Goal: Find specific page/section: Find specific page/section

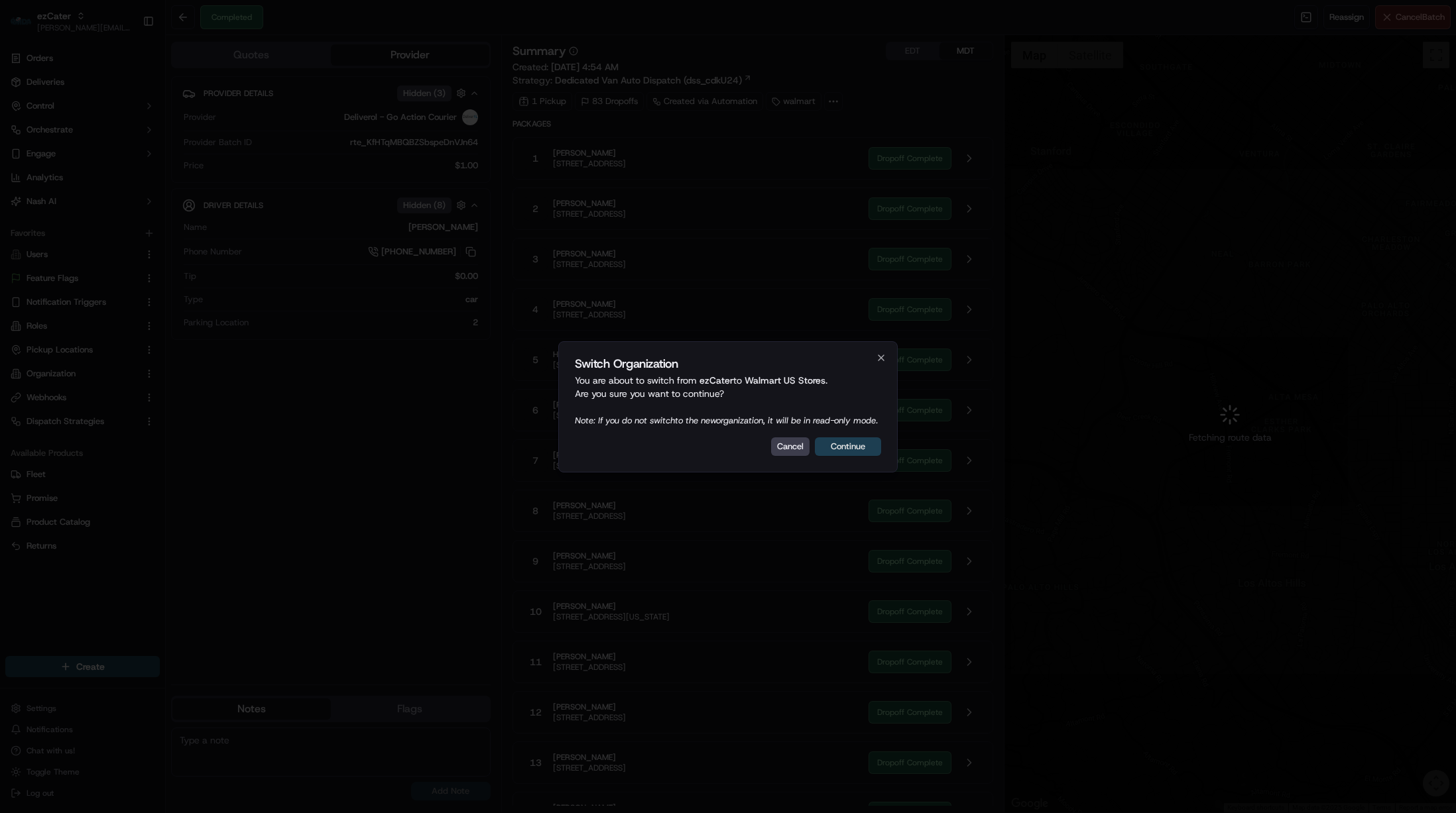
click at [856, 452] on button "Continue" at bounding box center [848, 446] width 67 height 19
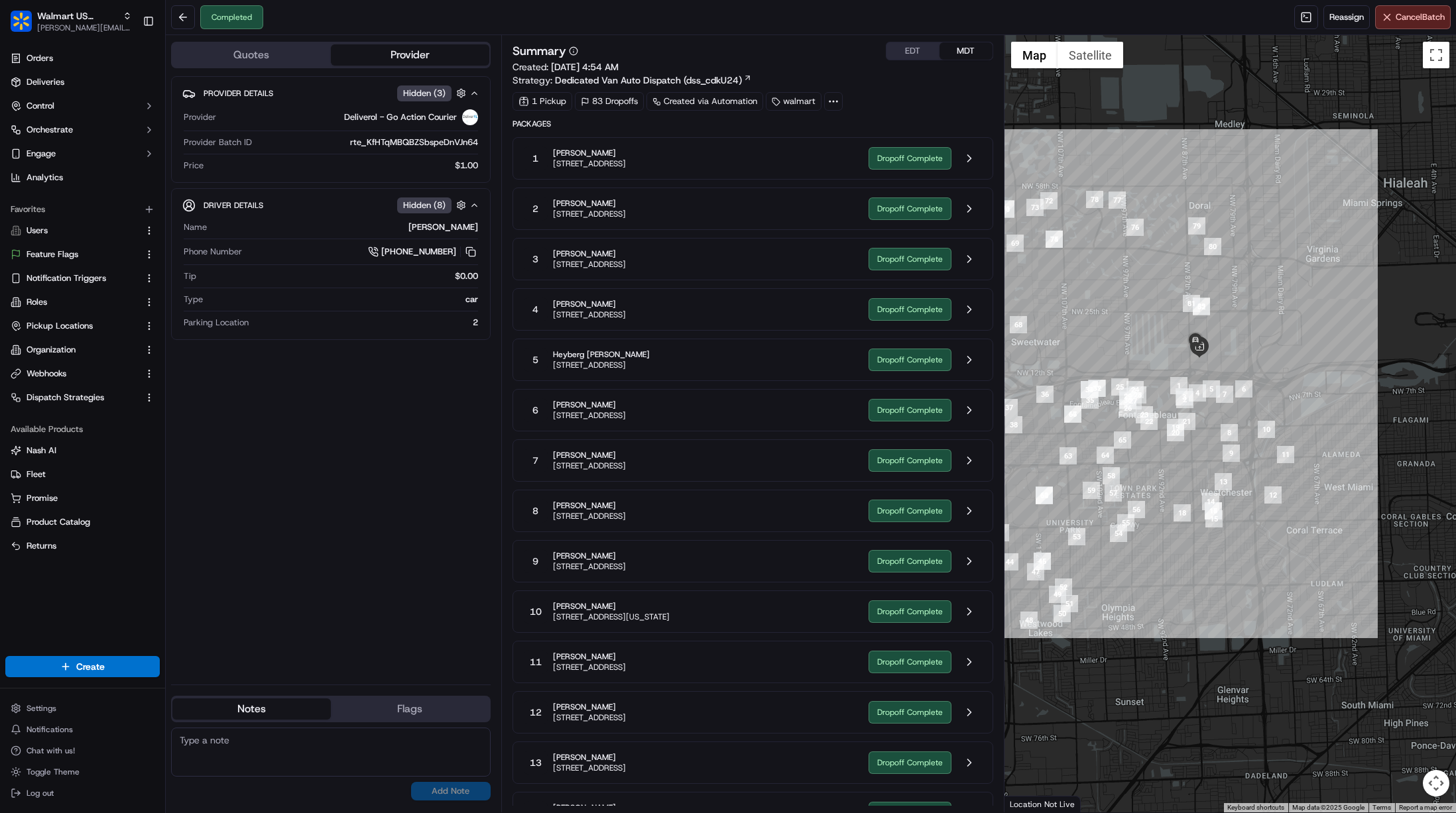
drag, startPoint x: 1167, startPoint y: 465, endPoint x: 1204, endPoint y: 452, distance: 39.2
click at [1204, 452] on div at bounding box center [1230, 424] width 452 height 777
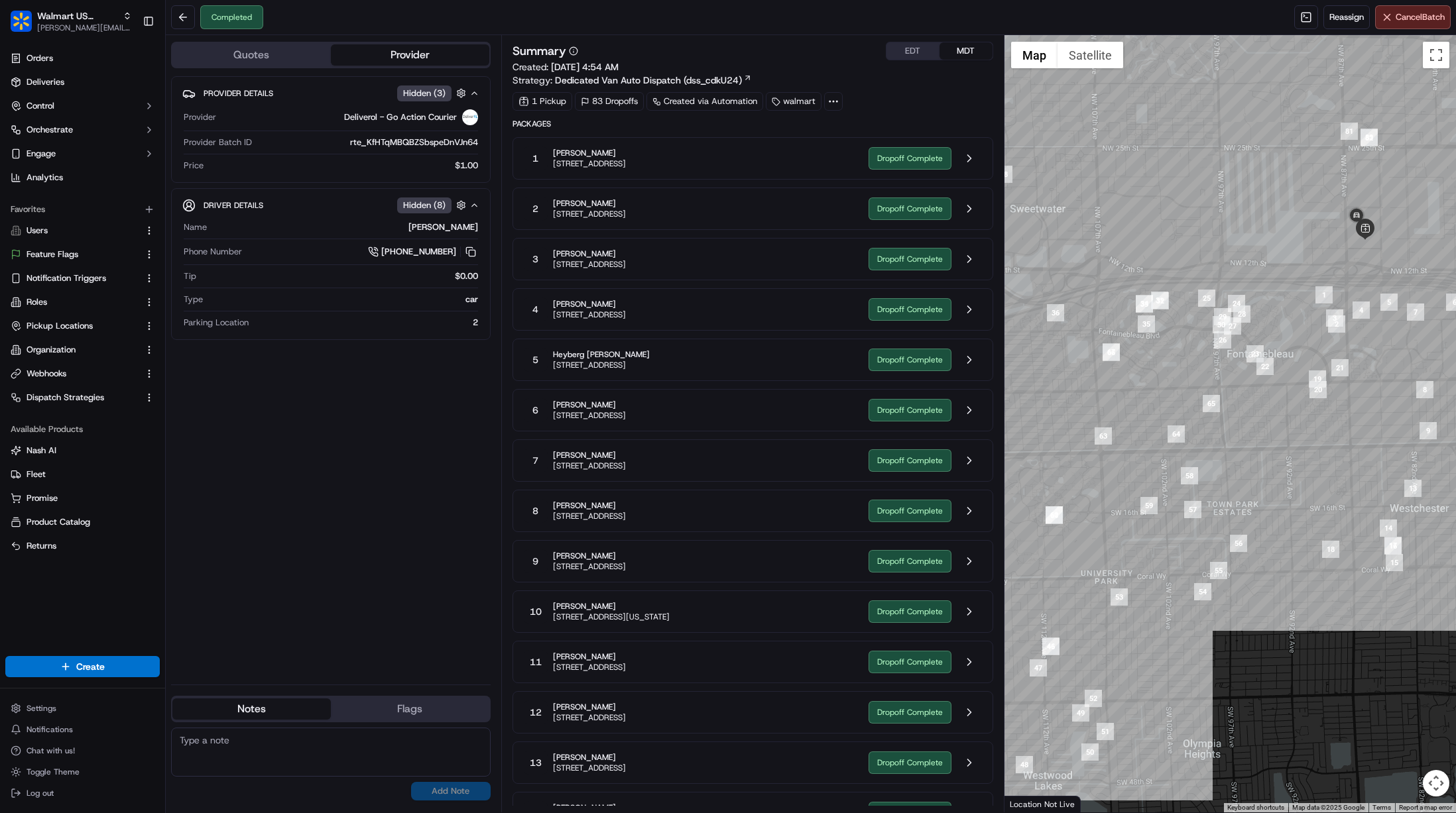
drag, startPoint x: 1202, startPoint y: 452, endPoint x: 1304, endPoint y: 452, distance: 102.0
click at [1304, 452] on div at bounding box center [1230, 424] width 452 height 777
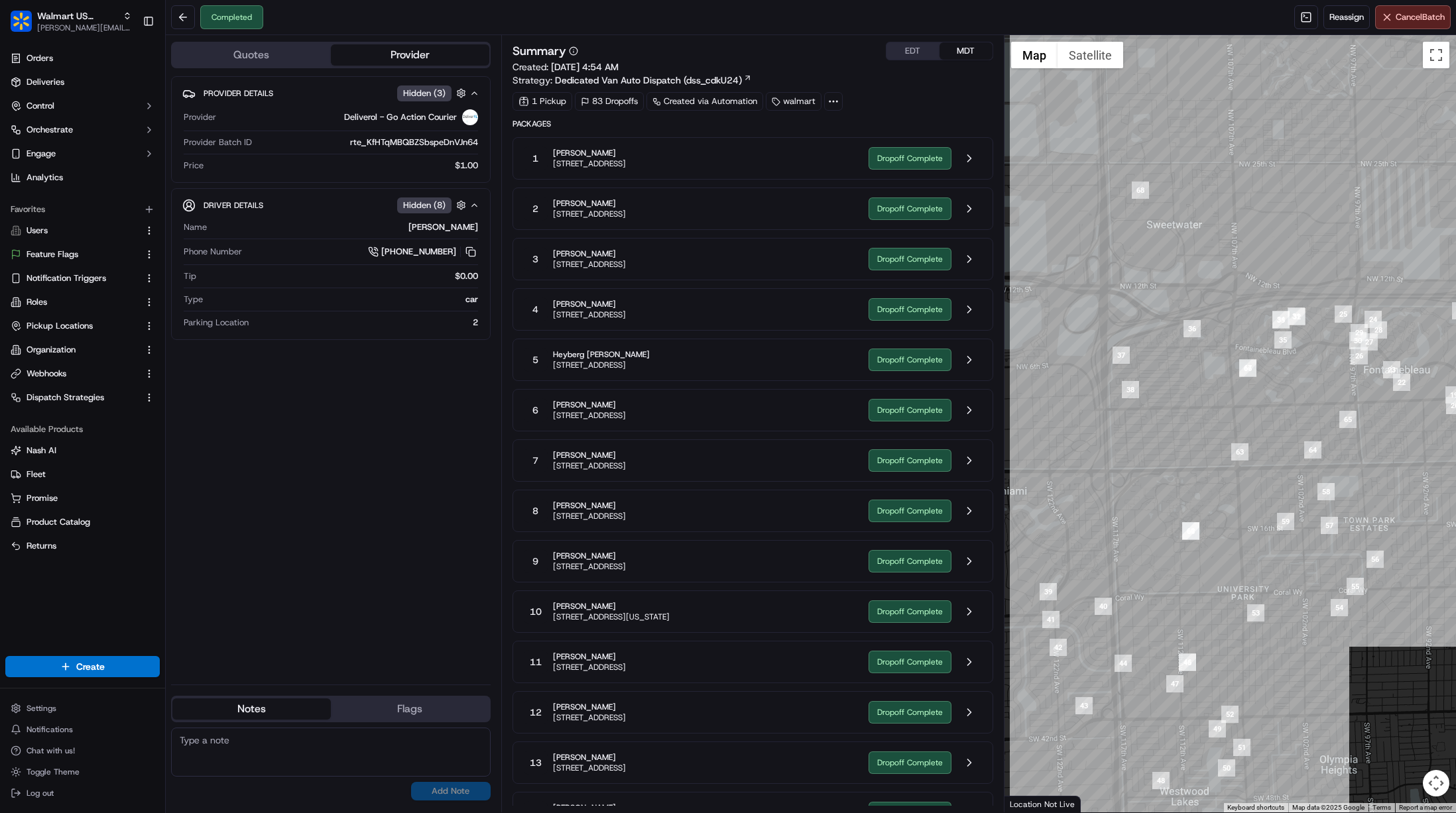
drag, startPoint x: 1201, startPoint y: 377, endPoint x: 1316, endPoint y: 373, distance: 115.1
click at [1316, 373] on div at bounding box center [1230, 424] width 452 height 777
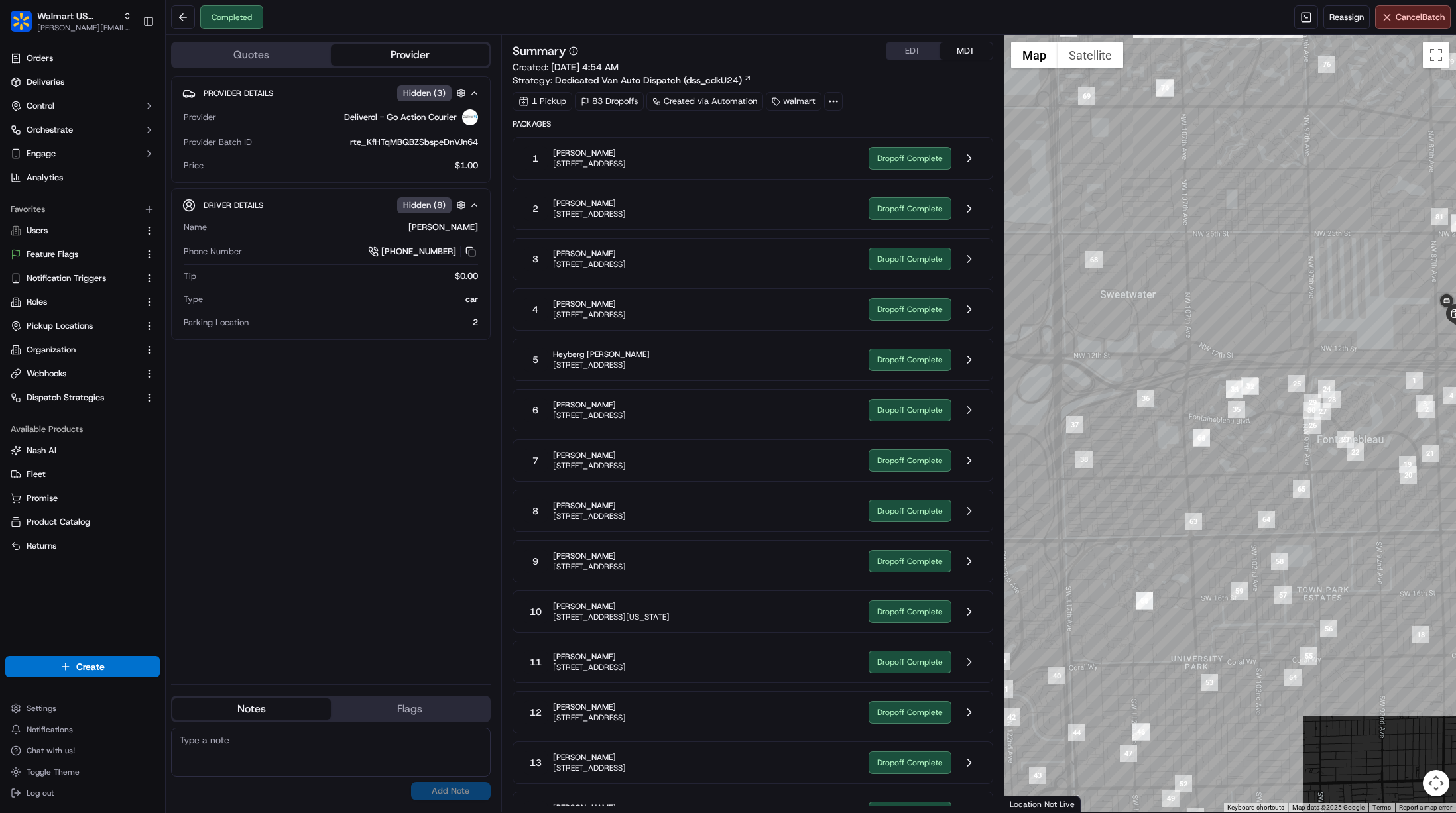
drag, startPoint x: 1215, startPoint y: 540, endPoint x: 1169, endPoint y: 611, distance: 84.6
click at [1169, 611] on div at bounding box center [1230, 424] width 452 height 777
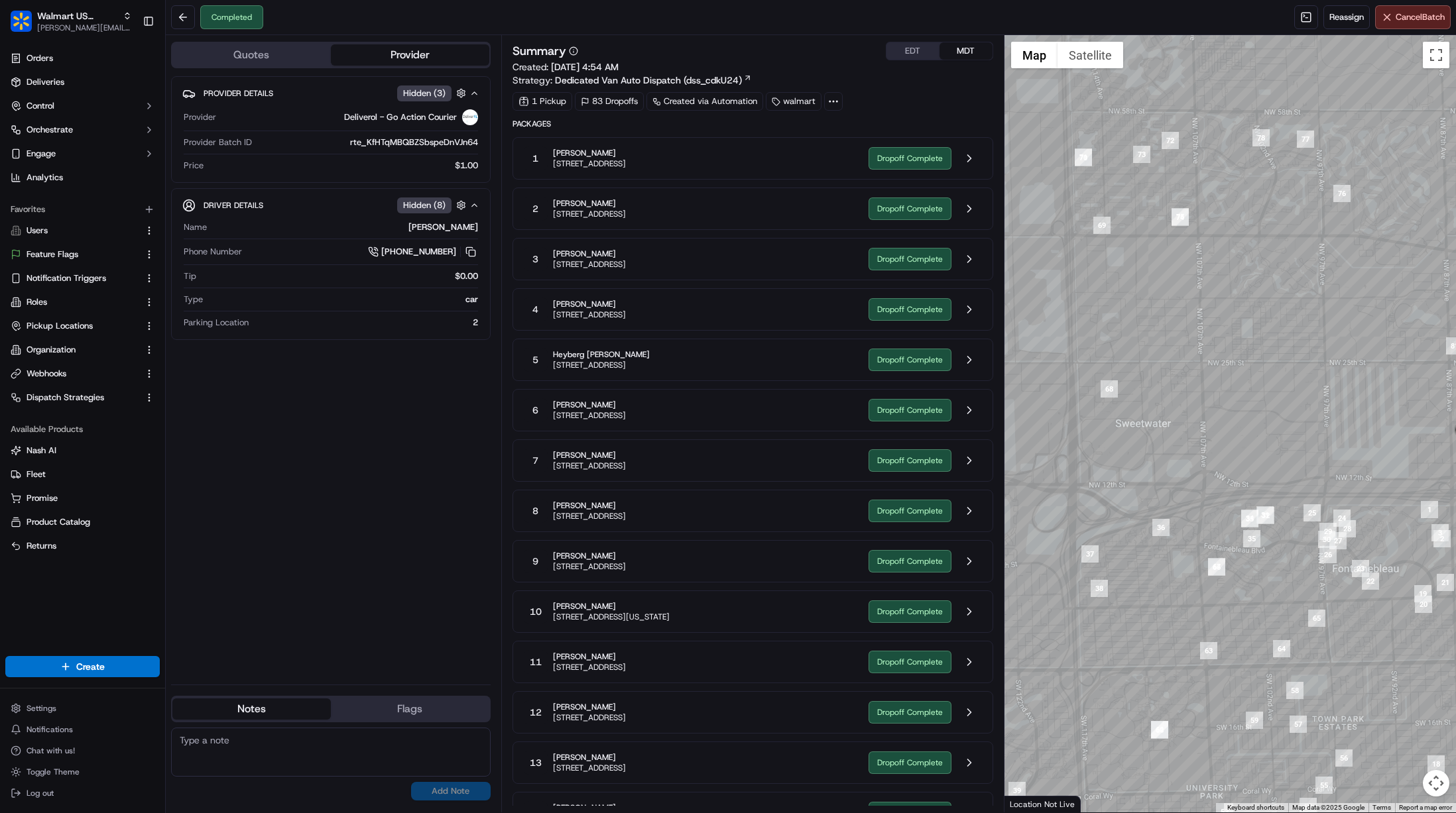
drag, startPoint x: 1148, startPoint y: 458, endPoint x: 1162, endPoint y: 585, distance: 127.8
click at [1162, 585] on div at bounding box center [1230, 424] width 452 height 777
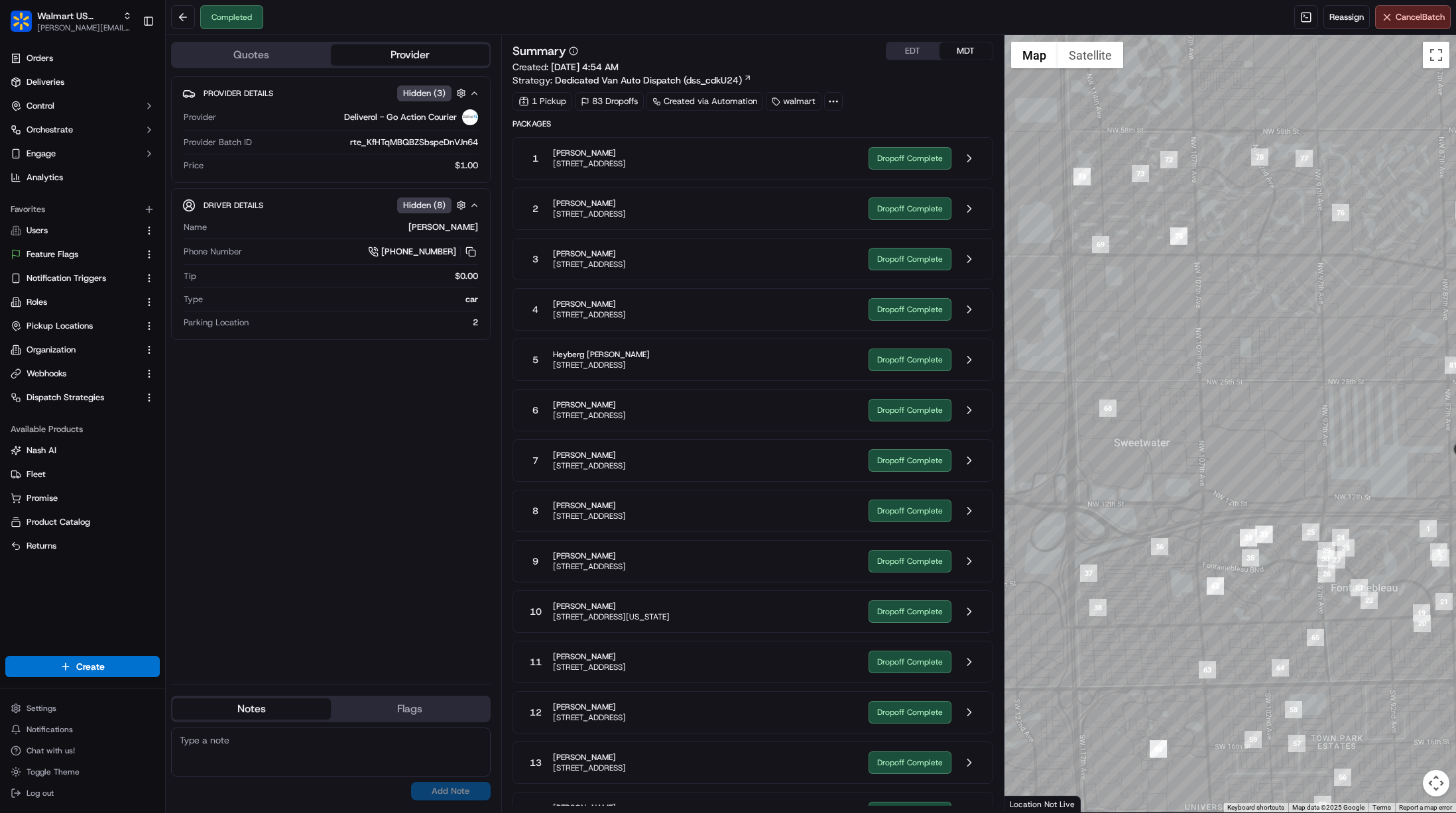
drag, startPoint x: 1216, startPoint y: 407, endPoint x: 1215, endPoint y: 426, distance: 19.0
click at [1215, 426] on div at bounding box center [1230, 424] width 452 height 777
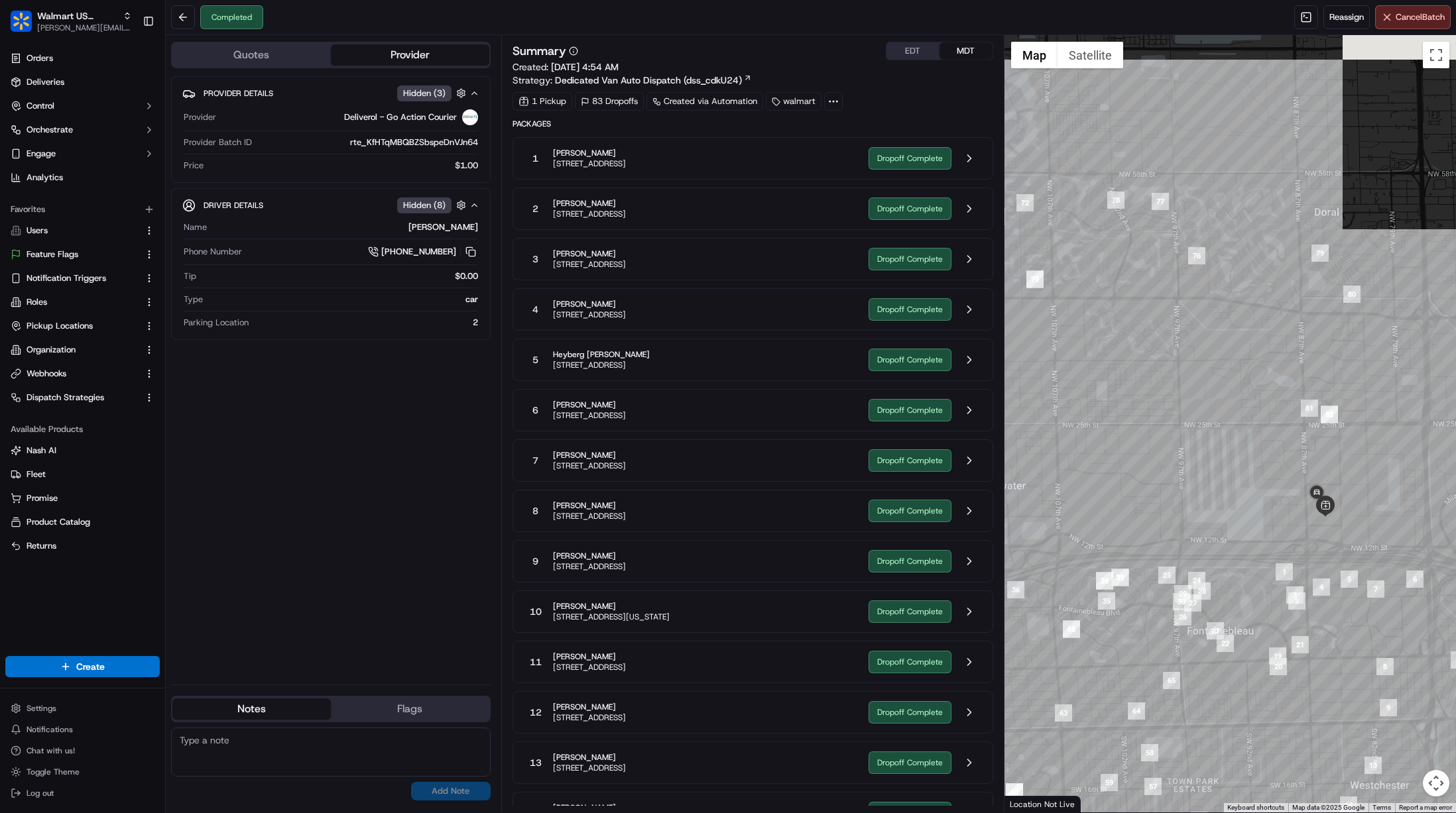
drag, startPoint x: 1298, startPoint y: 364, endPoint x: 1147, endPoint y: 418, distance: 160.4
click at [1147, 418] on div at bounding box center [1230, 424] width 452 height 777
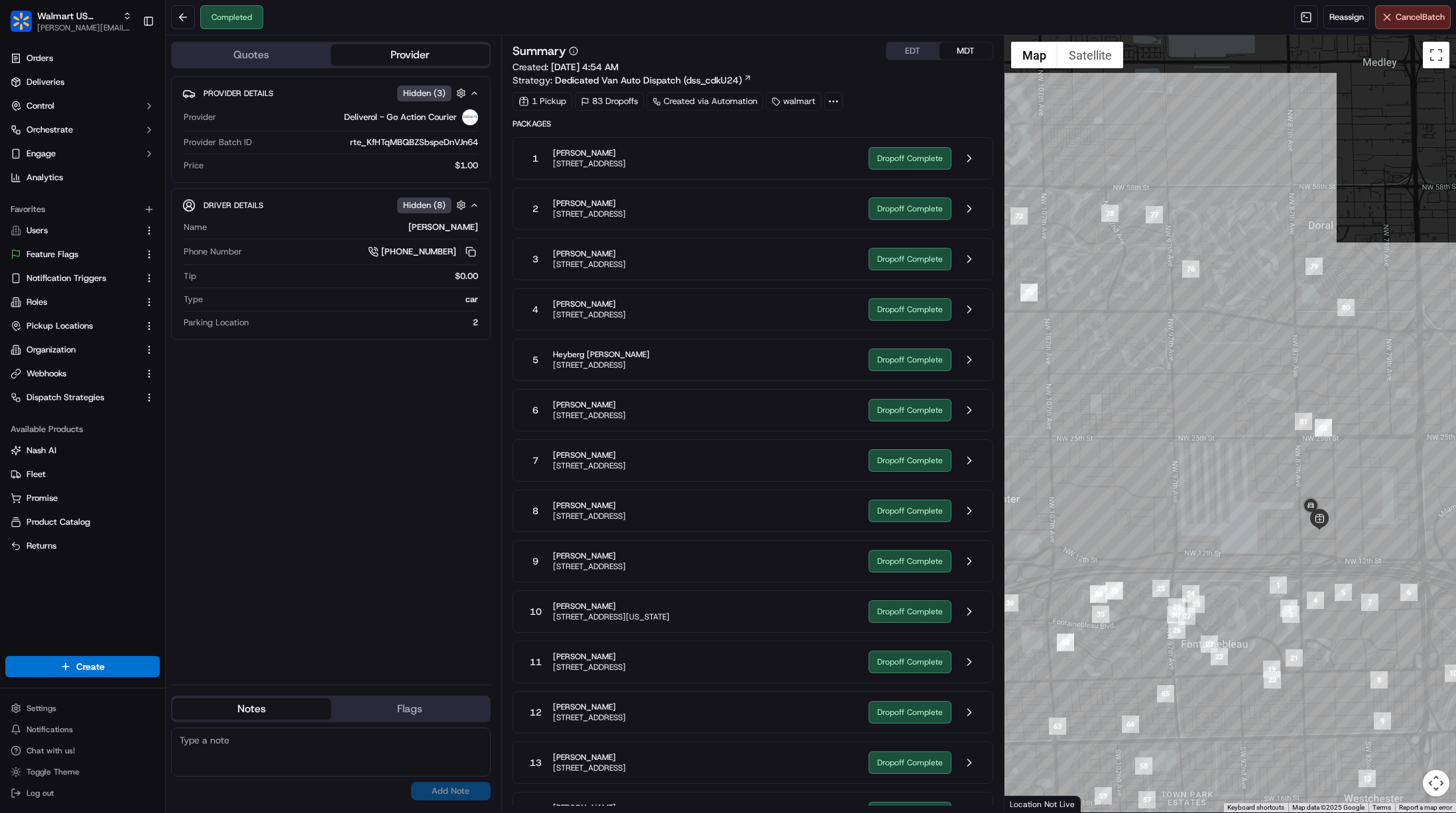
click at [335, 468] on div "Provider Details Hidden ( 3 ) Provider Deliverol - Go Action Courier Provider B…" at bounding box center [331, 375] width 320 height 598
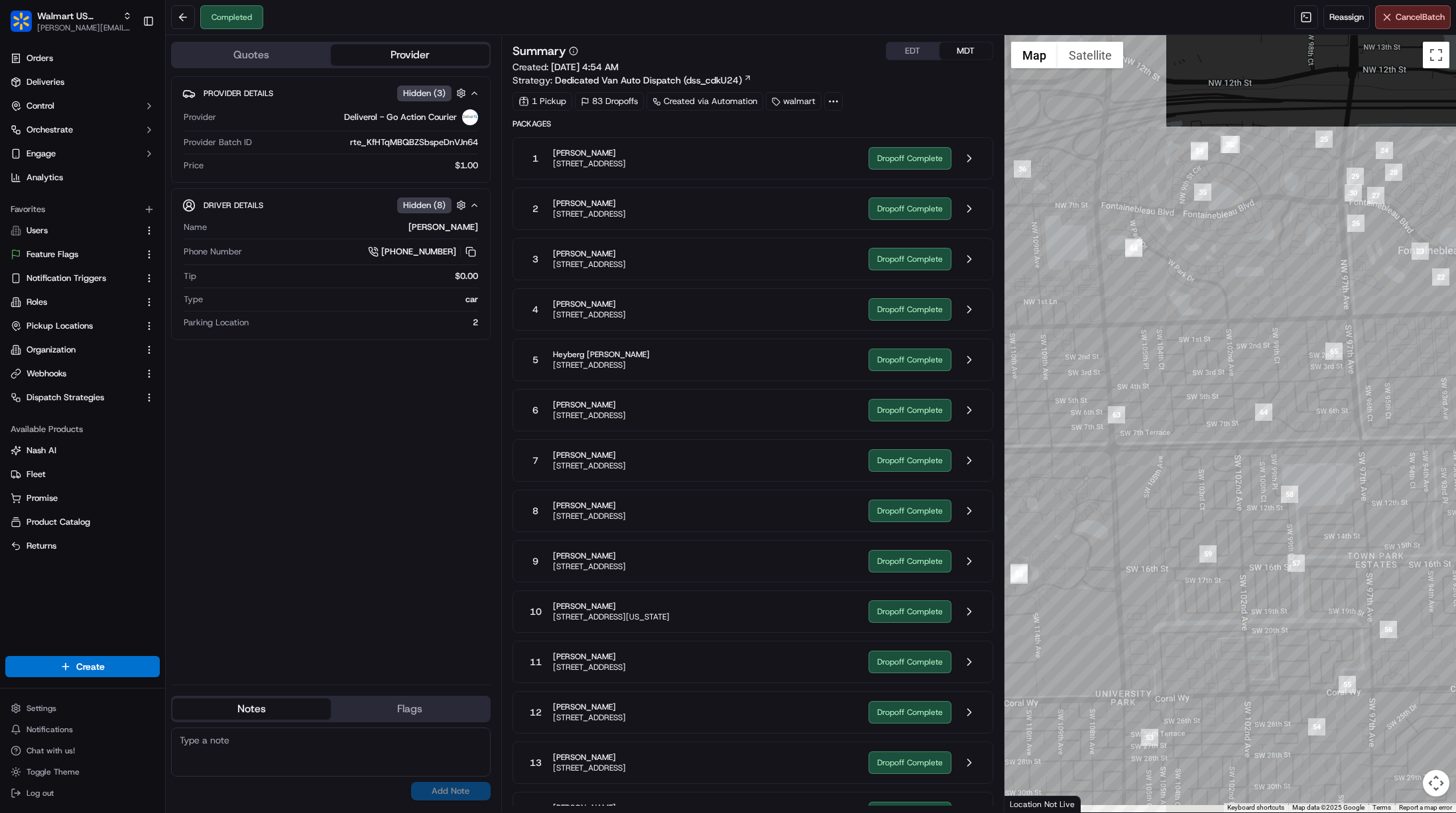
drag, startPoint x: 1108, startPoint y: 531, endPoint x: 1183, endPoint y: 479, distance: 91.3
click at [1183, 479] on div at bounding box center [1230, 424] width 452 height 777
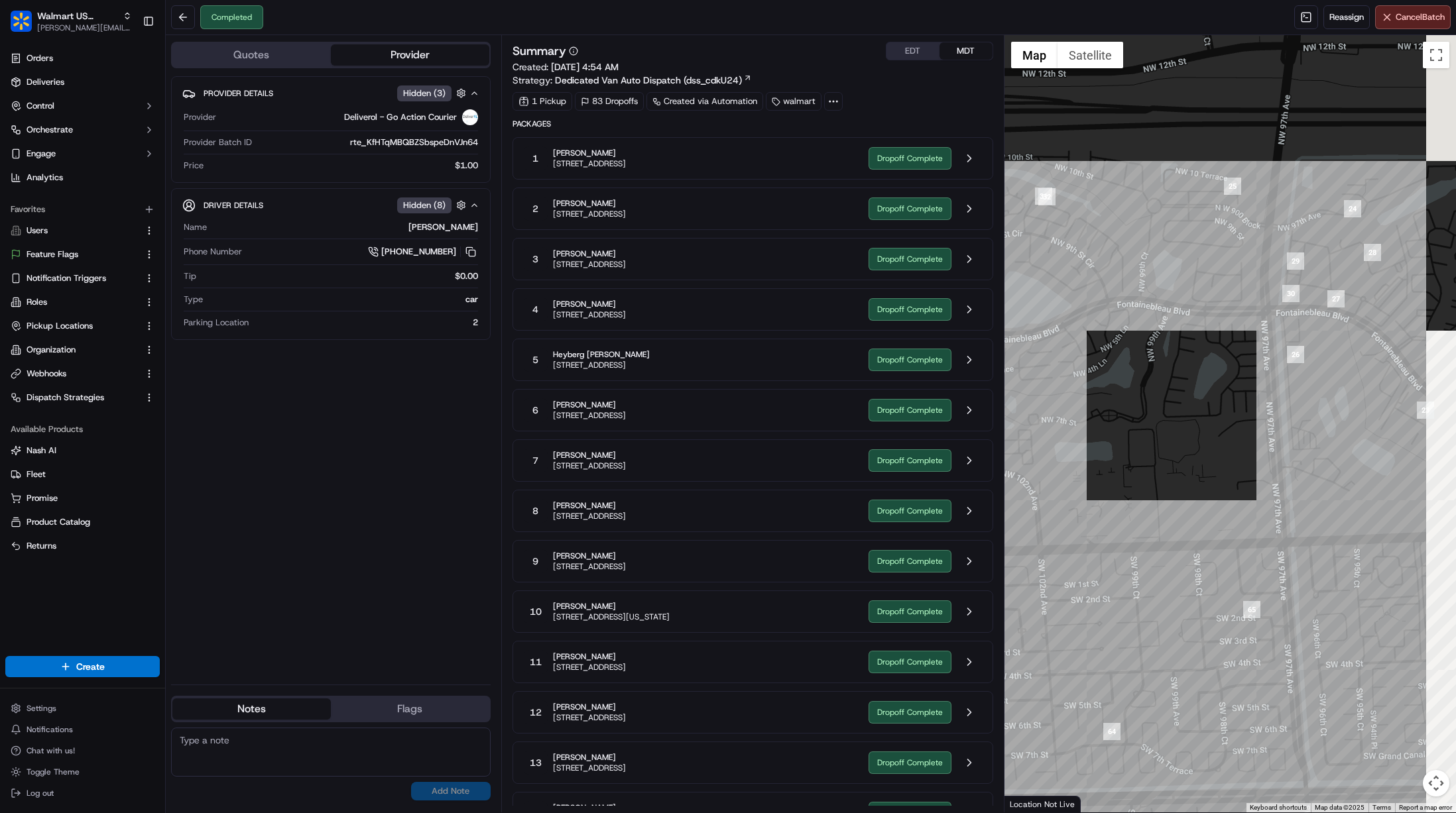
drag, startPoint x: 1276, startPoint y: 335, endPoint x: 1204, endPoint y: 375, distance: 82.4
click at [1204, 375] on div at bounding box center [1230, 424] width 452 height 777
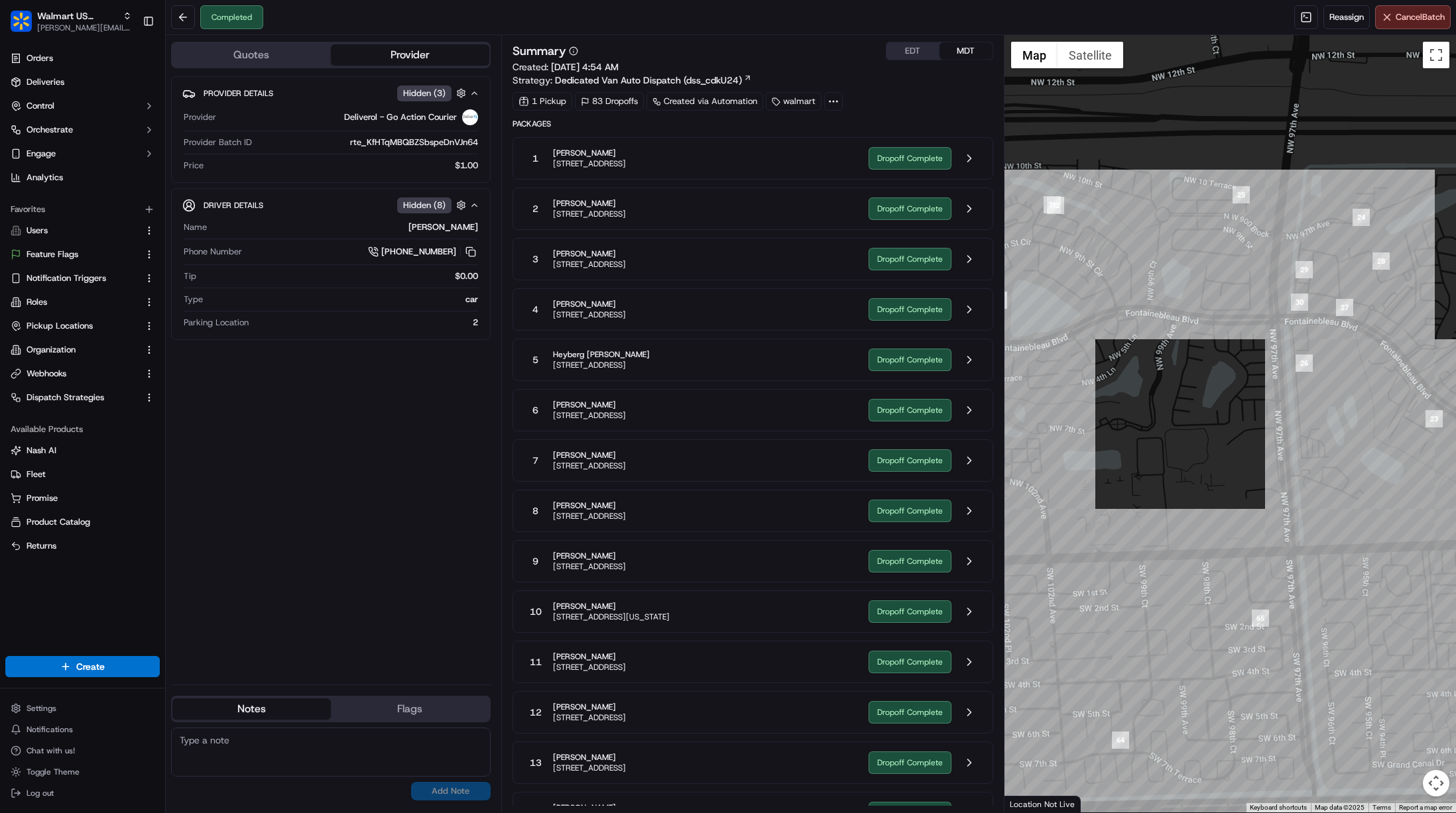
drag, startPoint x: 1039, startPoint y: 248, endPoint x: 1185, endPoint y: 269, distance: 147.5
click at [1185, 269] on div at bounding box center [1230, 424] width 452 height 777
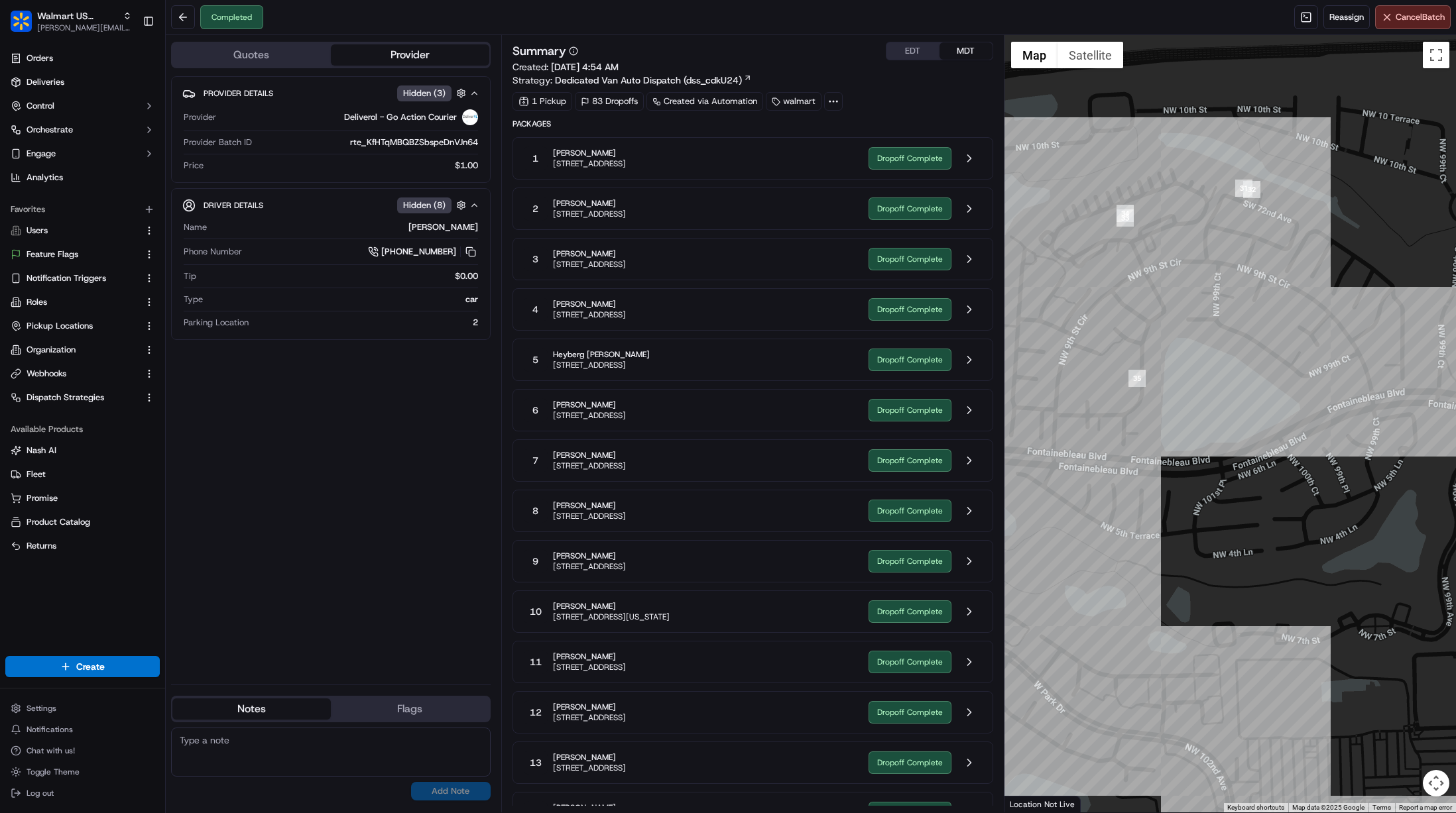
drag, startPoint x: 1133, startPoint y: 313, endPoint x: 1252, endPoint y: 337, distance: 121.4
click at [1252, 337] on div at bounding box center [1230, 424] width 452 height 777
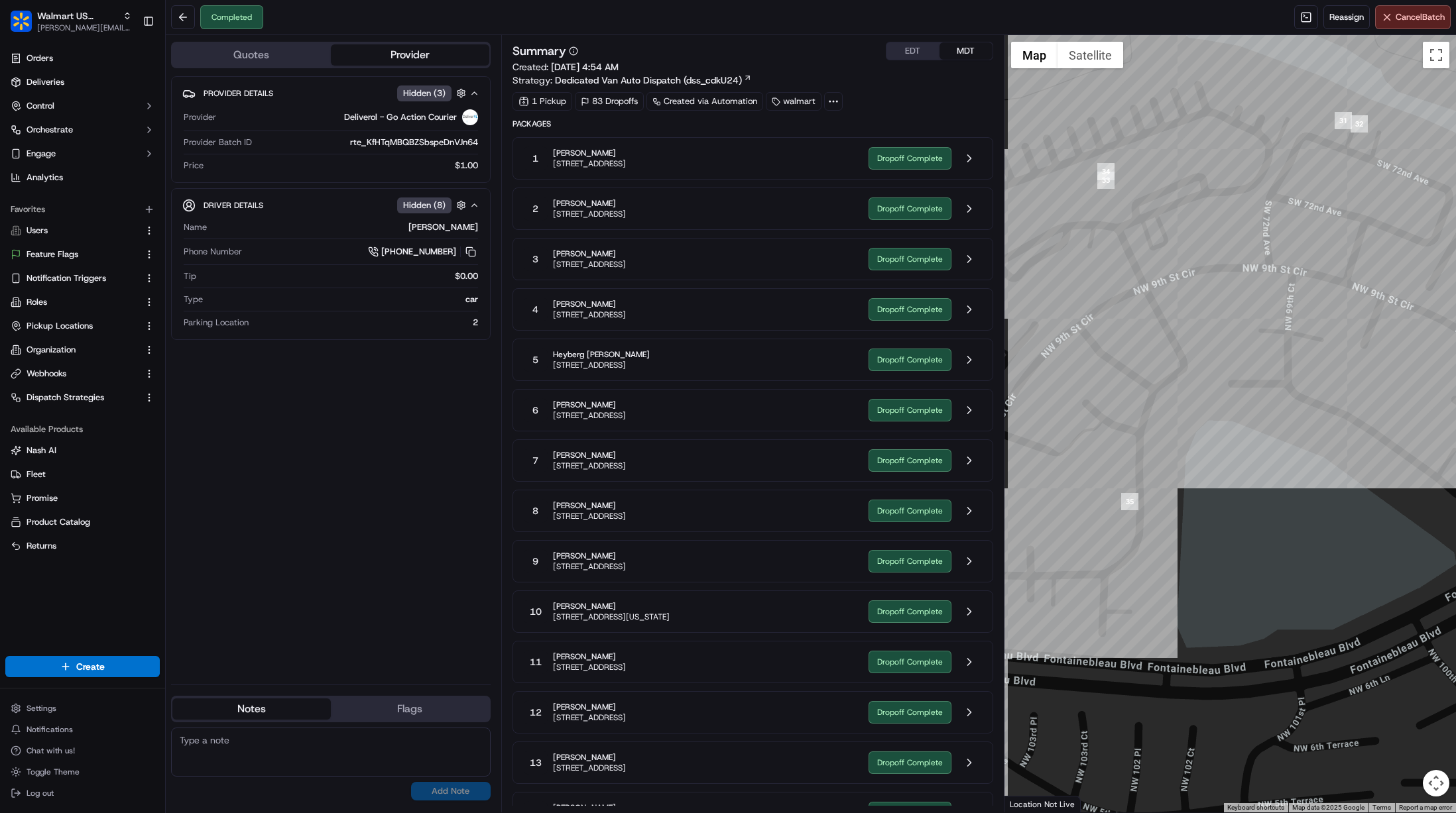
drag, startPoint x: 1367, startPoint y: 336, endPoint x: 1198, endPoint y: 348, distance: 169.4
click at [1198, 348] on div at bounding box center [1230, 424] width 452 height 777
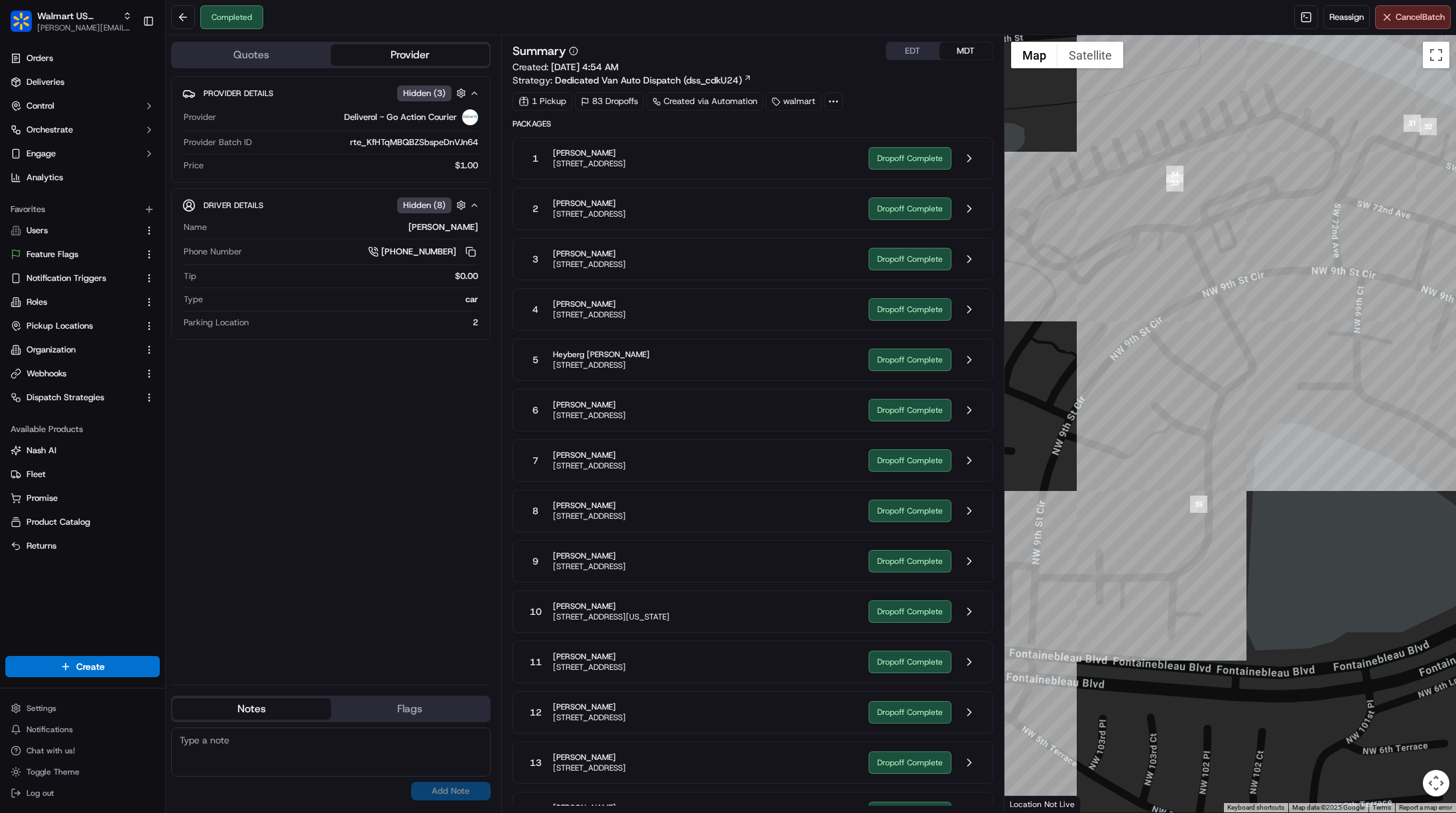
drag, startPoint x: 1198, startPoint y: 348, endPoint x: 1272, endPoint y: 350, distance: 74.0
click at [1272, 350] on div at bounding box center [1230, 424] width 452 height 777
